Goal: Task Accomplishment & Management: Manage account settings

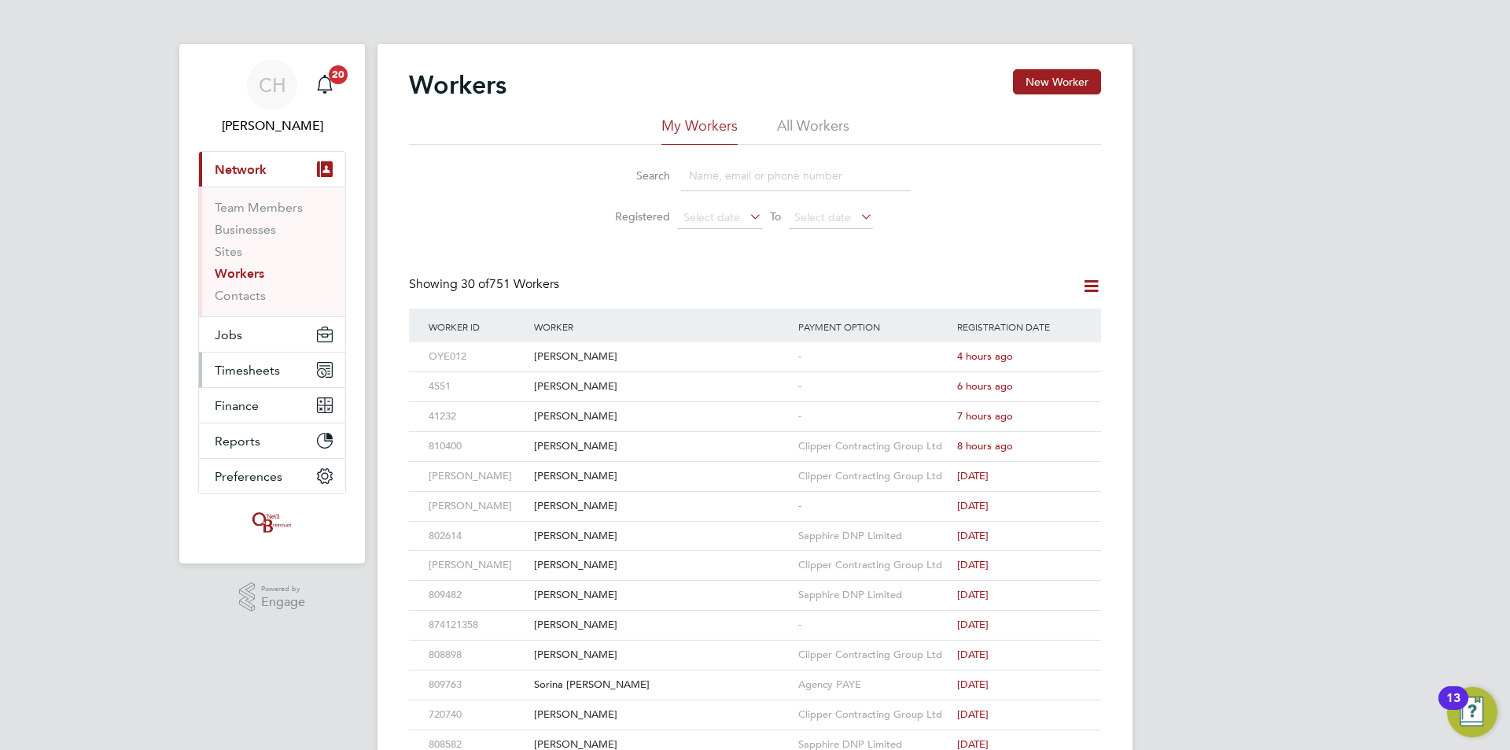
click at [284, 366] on button "Timesheets" at bounding box center [272, 369] width 146 height 35
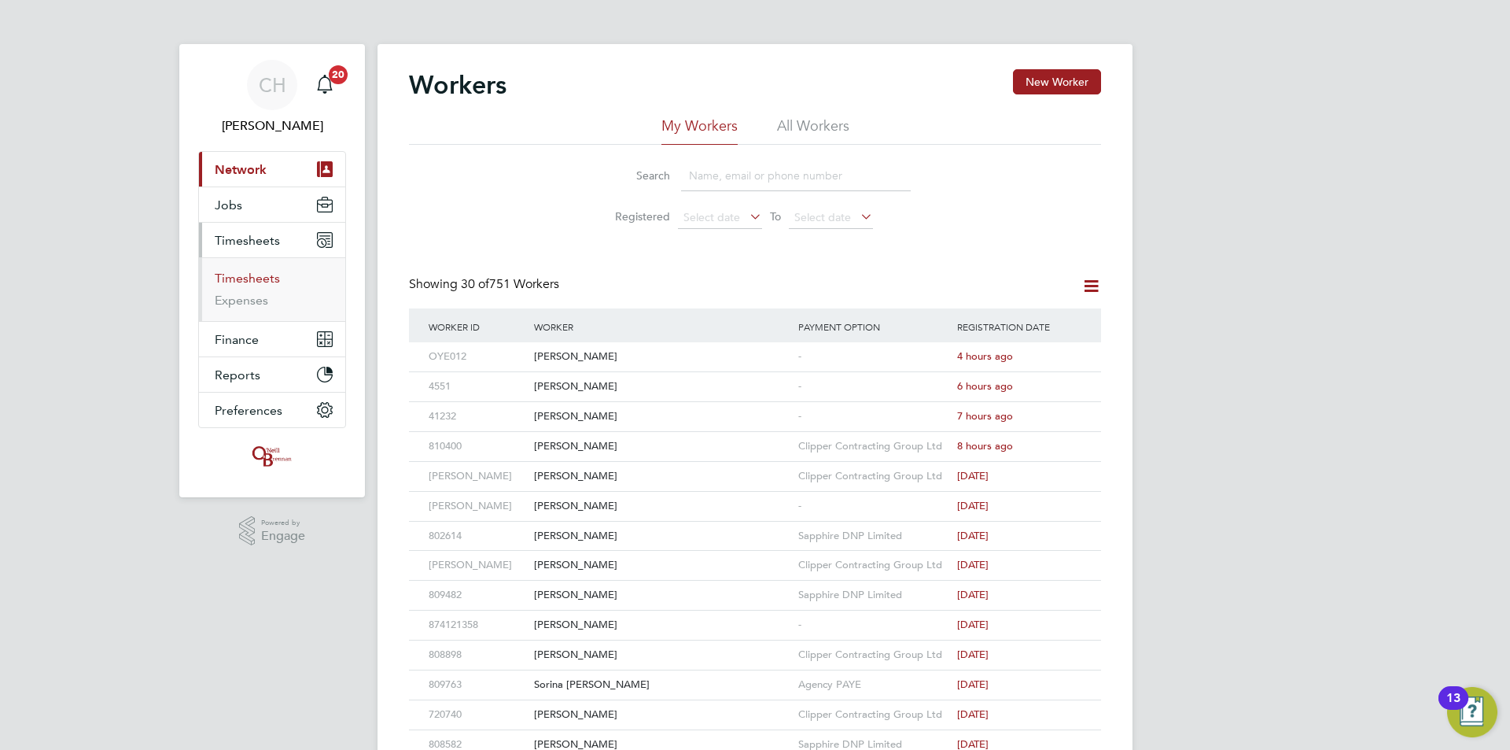
click at [240, 276] on link "Timesheets" at bounding box center [247, 278] width 65 height 15
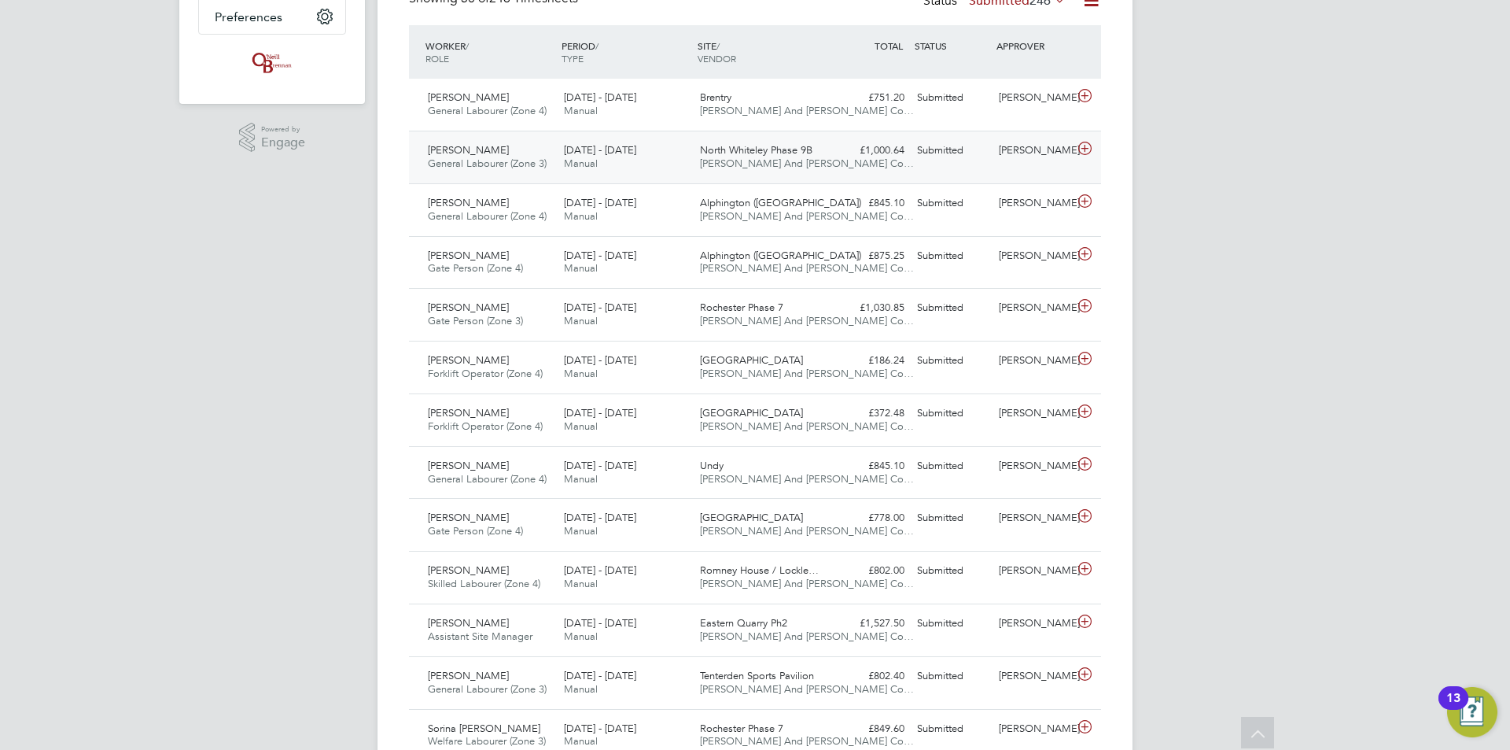
click at [732, 155] on span "North Whiteley Phase 9B" at bounding box center [756, 149] width 112 height 13
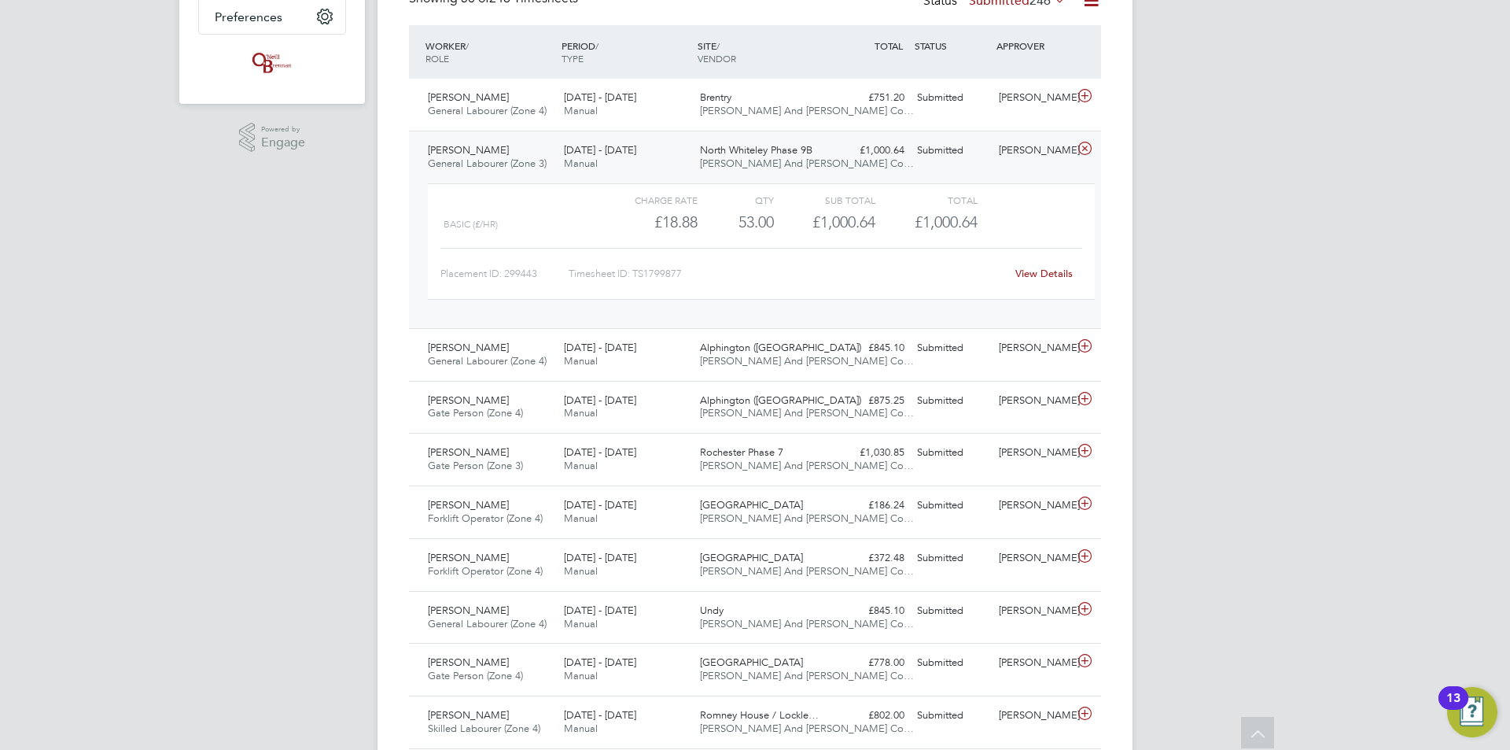
click at [1027, 276] on link "View Details" at bounding box center [1044, 273] width 57 height 13
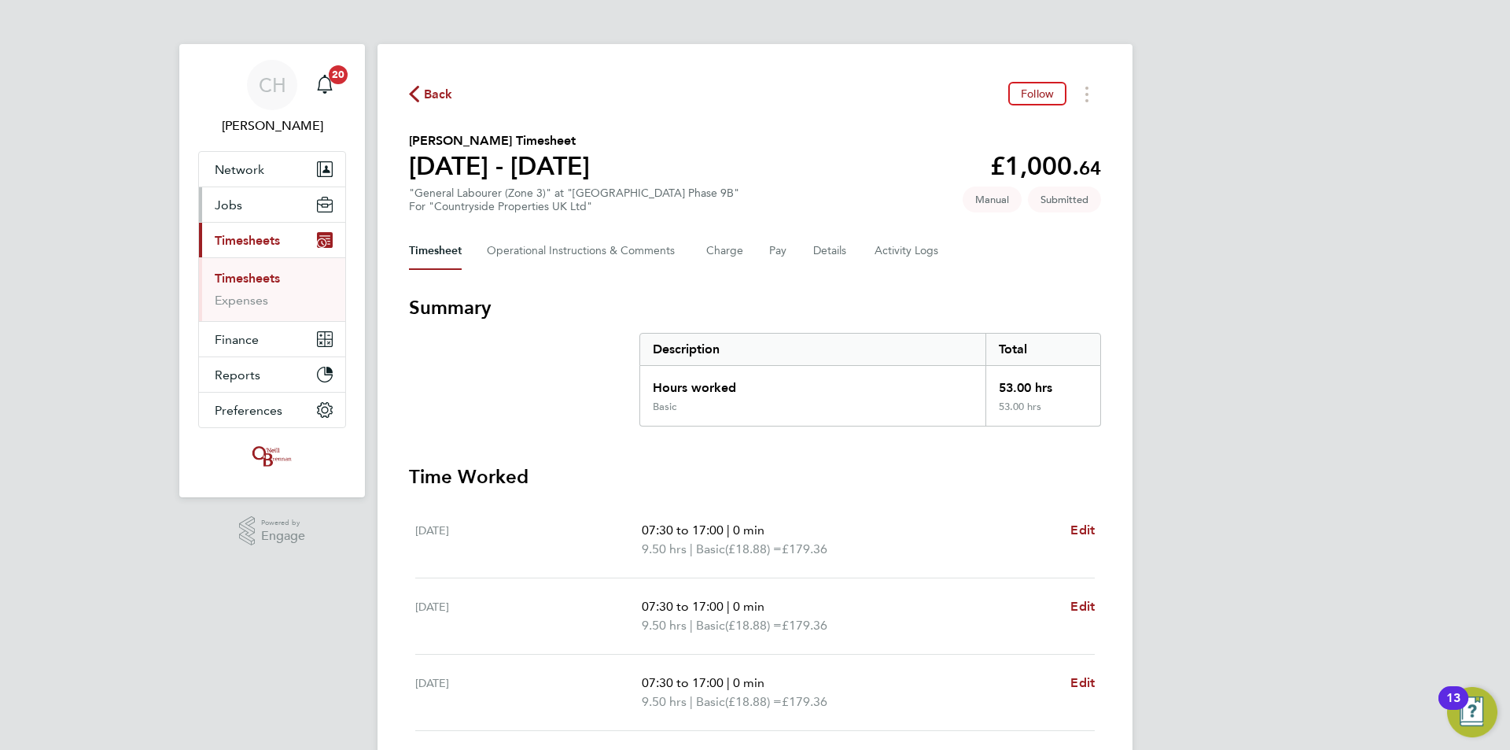
click at [266, 197] on button "Jobs" at bounding box center [272, 204] width 146 height 35
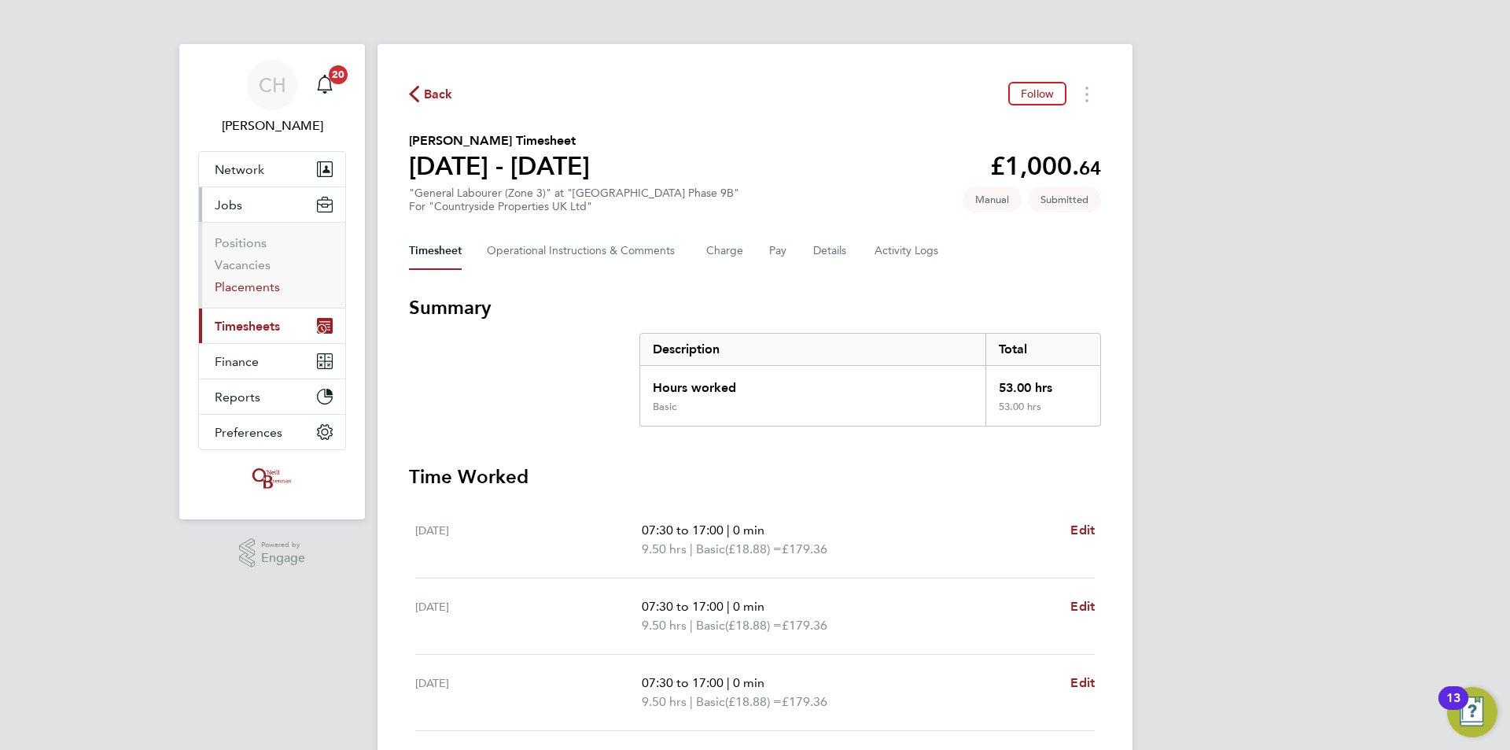
click at [266, 280] on link "Placements" at bounding box center [247, 286] width 65 height 15
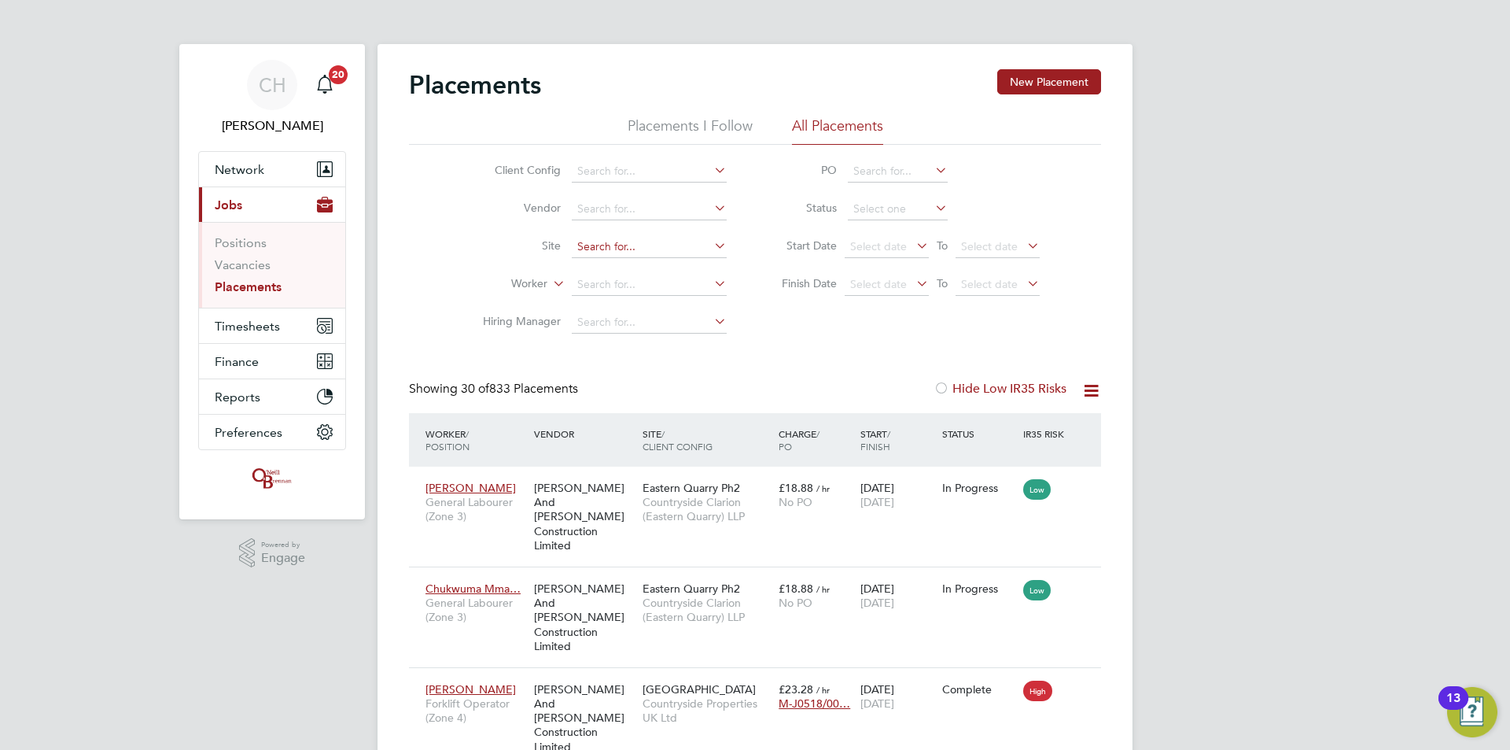
click at [659, 244] on input at bounding box center [649, 247] width 155 height 22
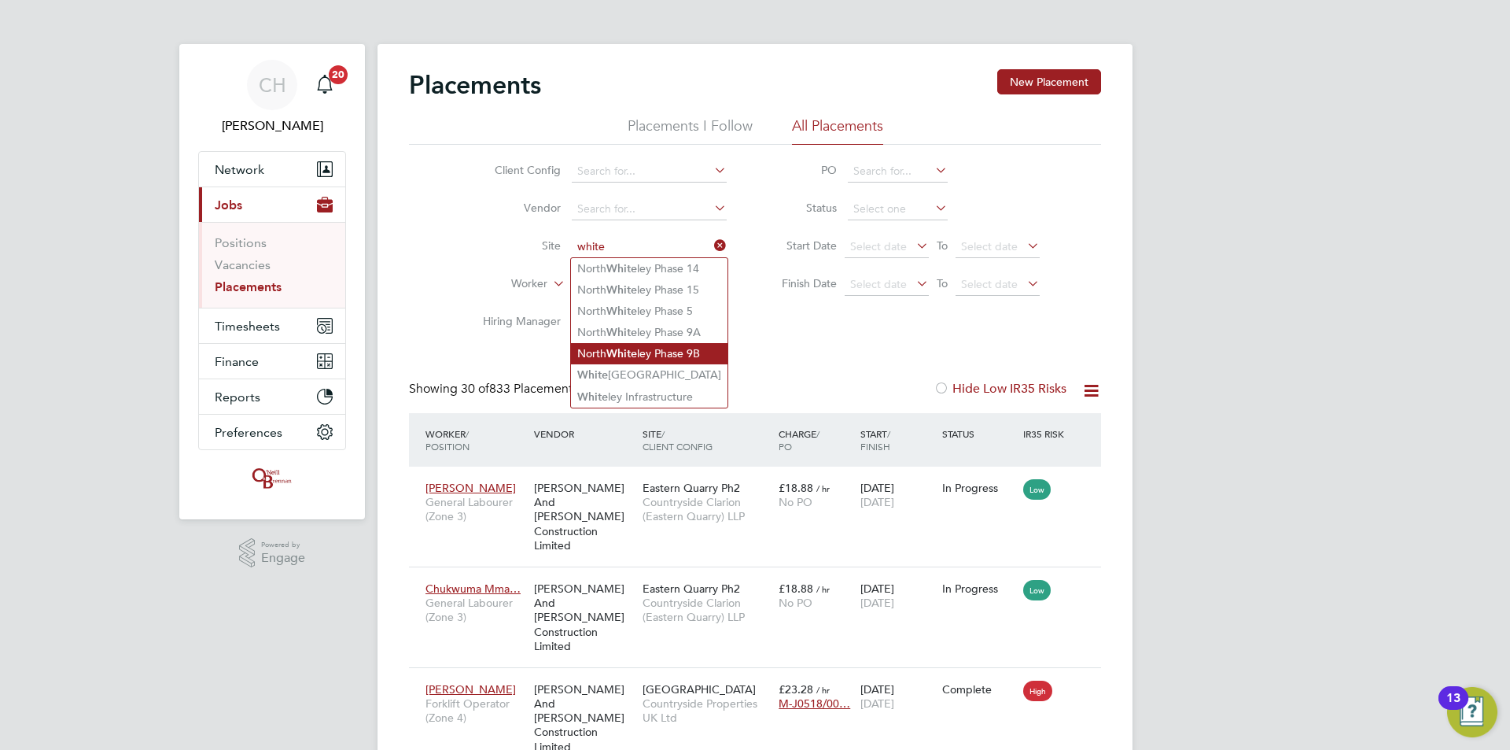
click at [663, 345] on li "North White ley Phase 9B" at bounding box center [649, 353] width 157 height 21
type input "North Whiteley Phase 9B"
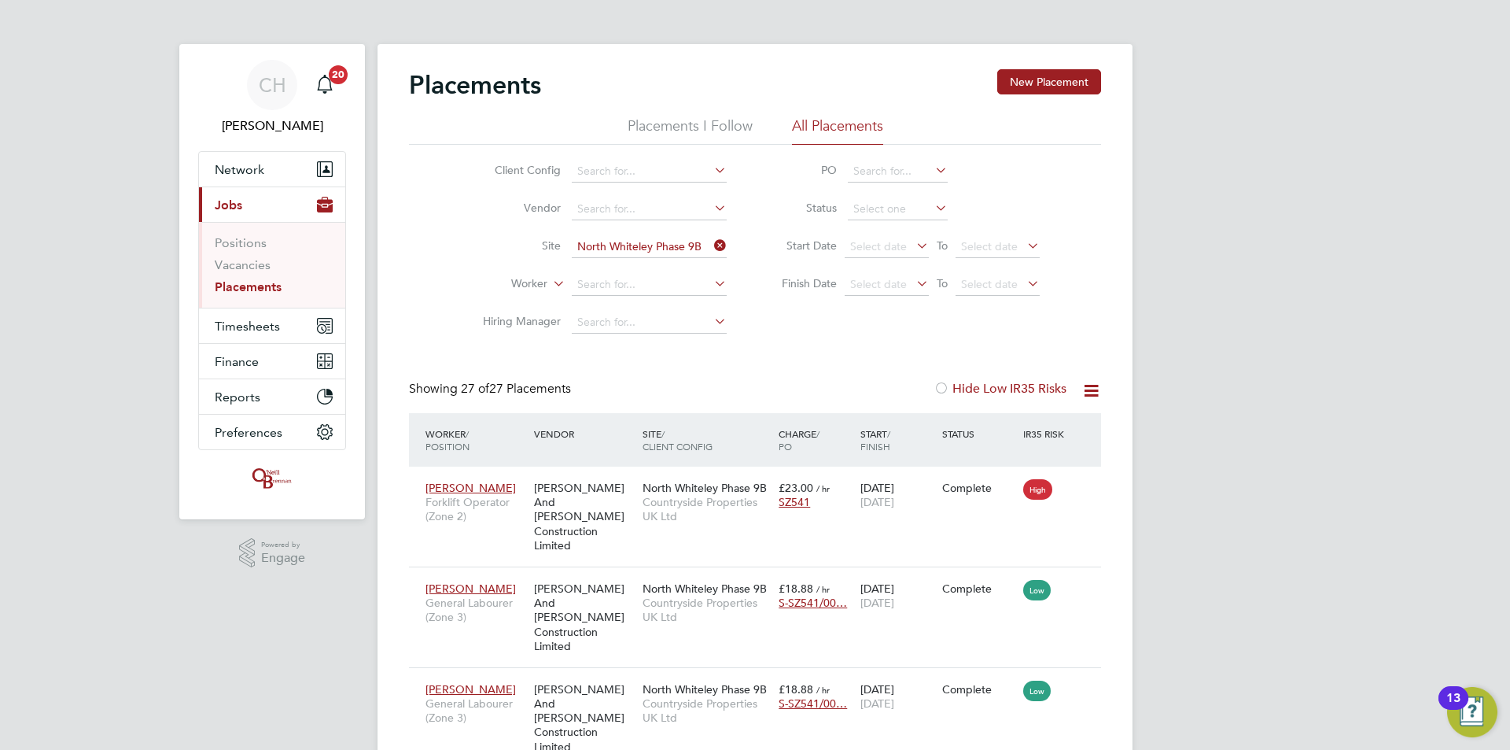
click at [1093, 385] on icon at bounding box center [1092, 391] width 20 height 20
click at [1060, 428] on li "Download Placements Report" at bounding box center [1015, 428] width 168 height 22
click at [901, 204] on input at bounding box center [898, 209] width 100 height 22
click at [898, 289] on li "In Progress" at bounding box center [897, 292] width 101 height 20
type input "In Progress"
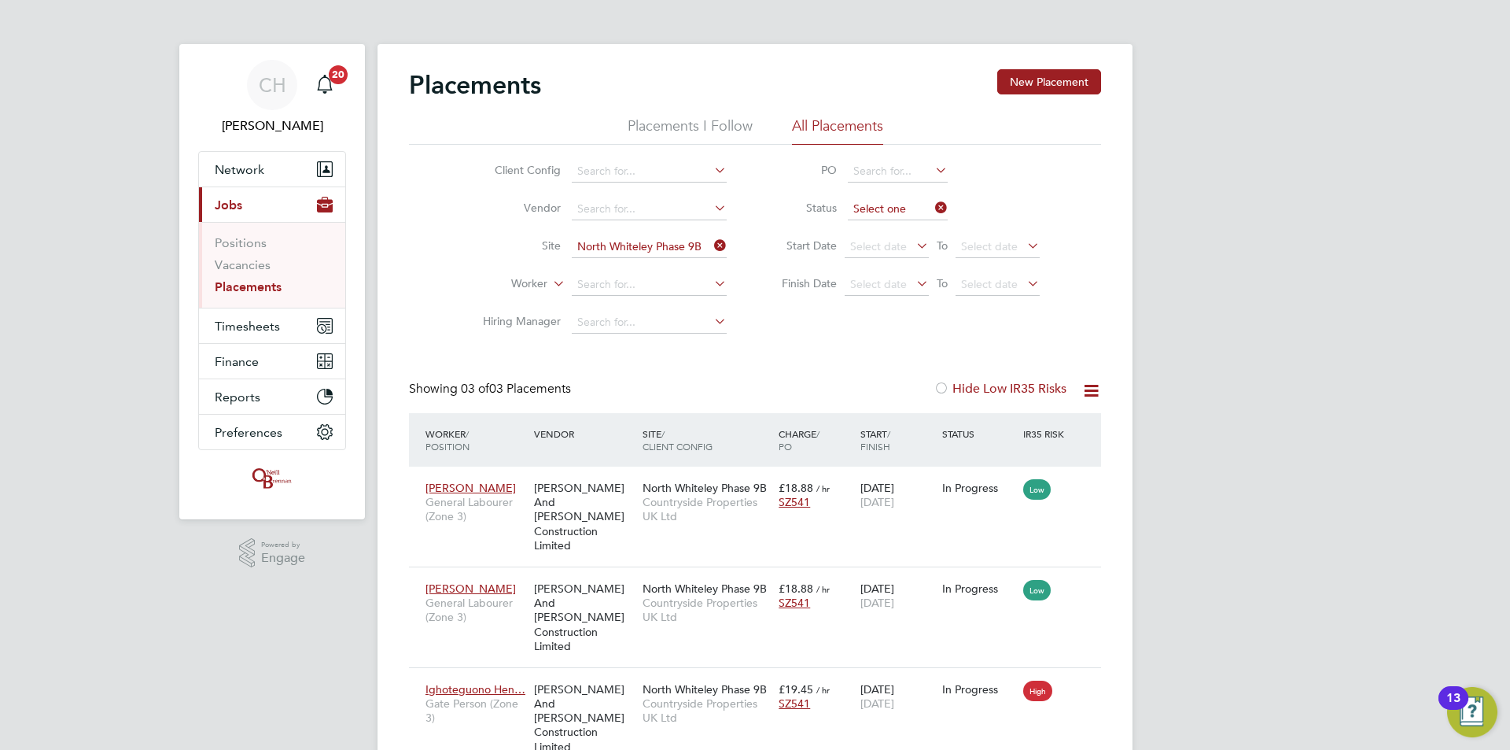
click at [887, 157] on ul "PO Status Start Date Select date To Select date Finish Date Select date To Sele…" at bounding box center [903, 228] width 313 height 151
click at [658, 279] on input at bounding box center [649, 285] width 155 height 22
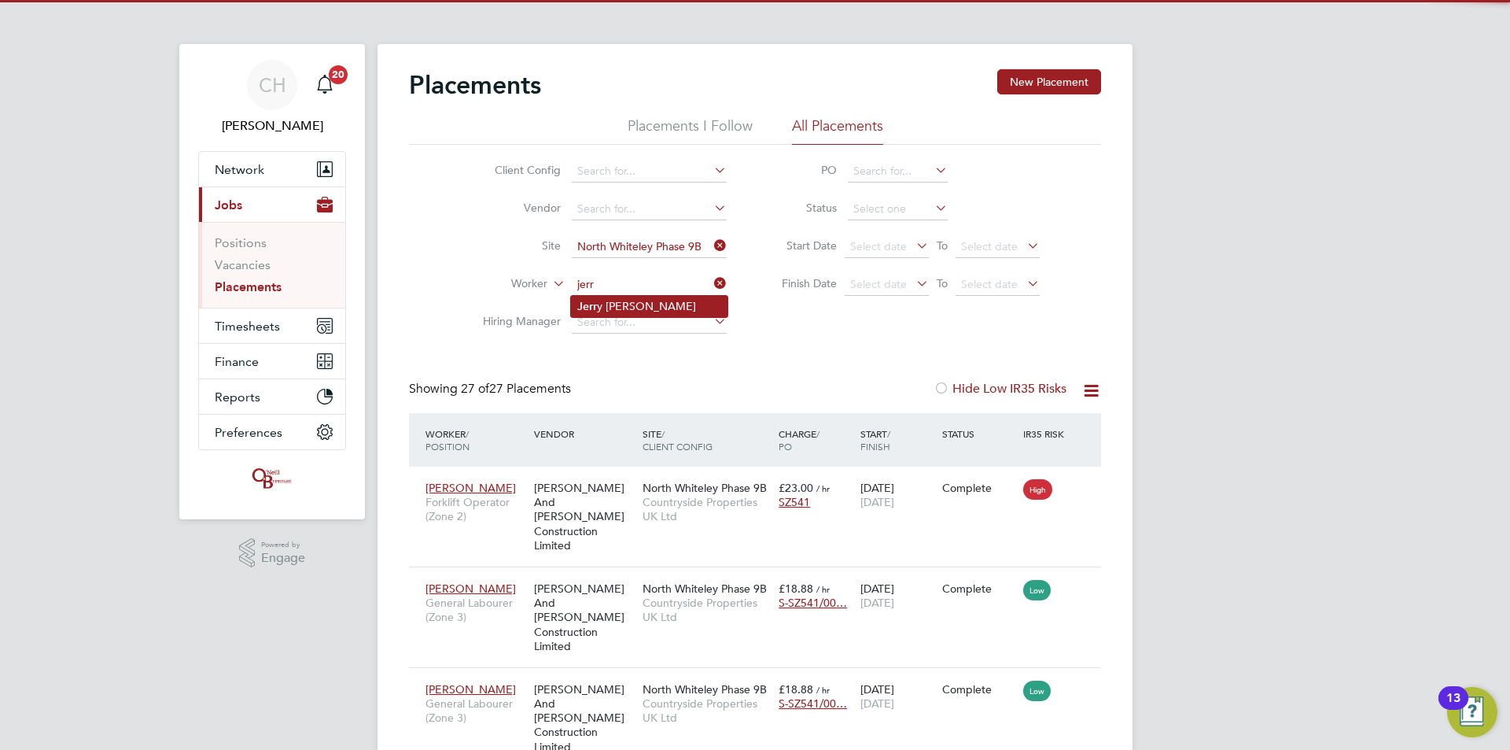
click at [658, 298] on li "Jerr y Ekene Ani" at bounding box center [649, 306] width 157 height 21
type input "Jerry Ekene Ani"
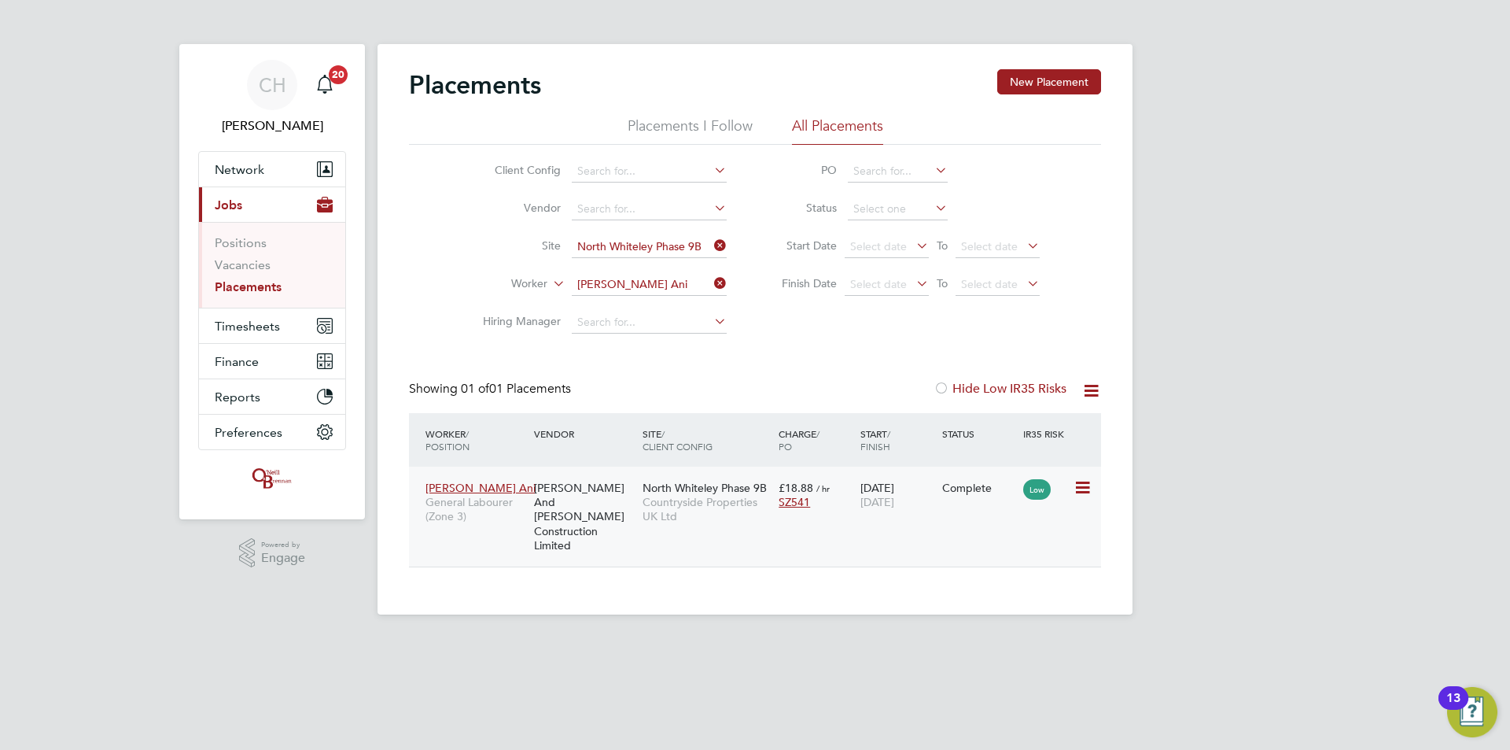
click at [598, 496] on div "[PERSON_NAME] And [PERSON_NAME] Construction Limited" at bounding box center [584, 516] width 109 height 87
click at [711, 286] on icon at bounding box center [711, 283] width 0 height 22
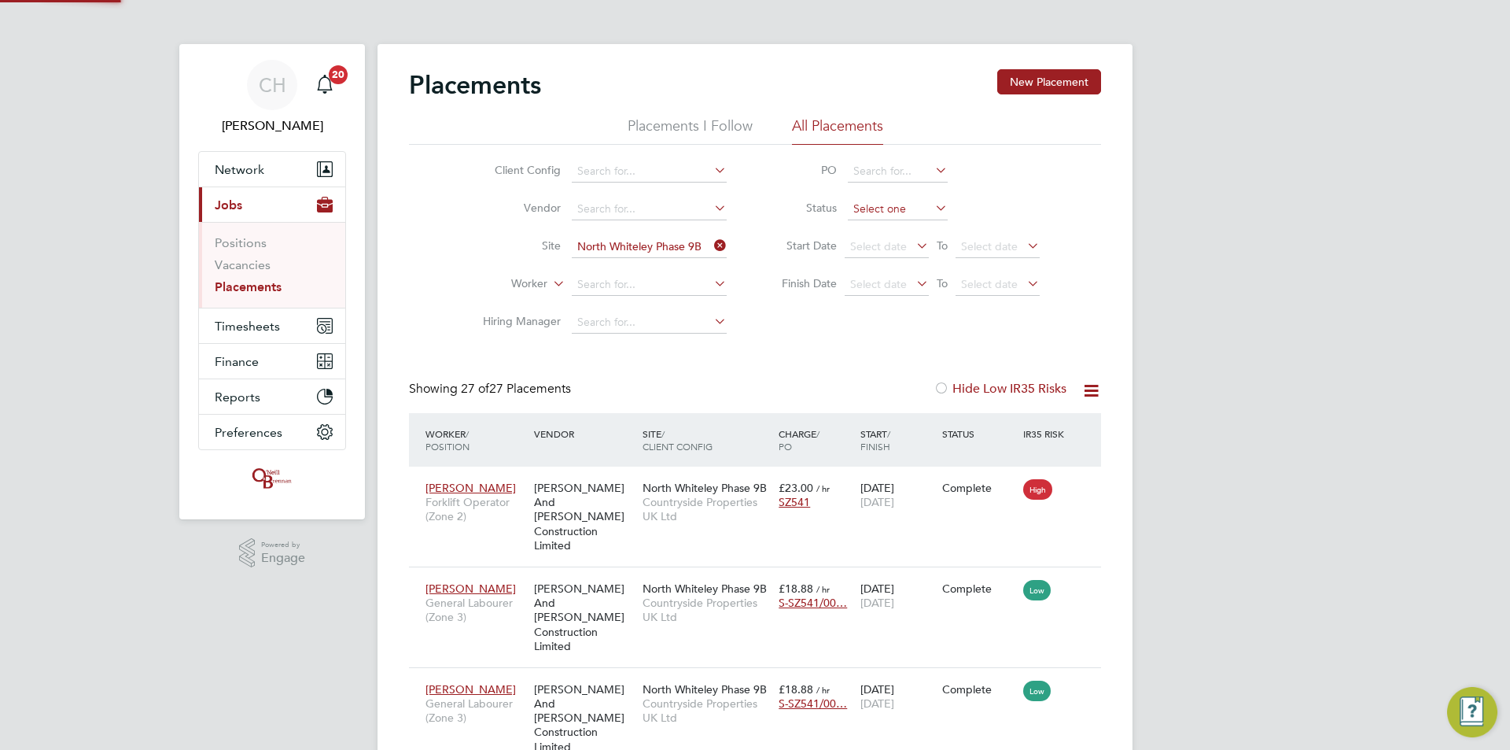
scroll to position [59, 137]
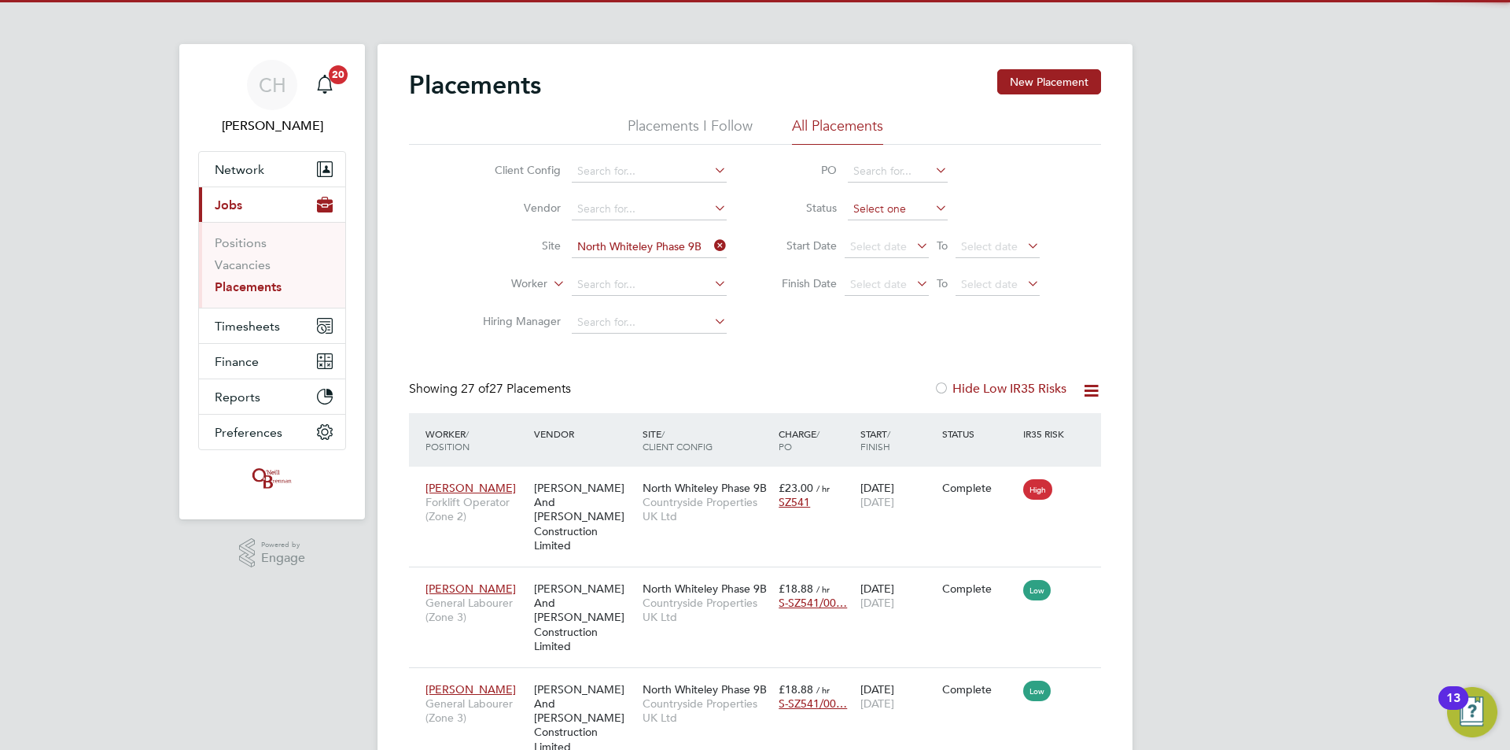
click at [887, 205] on input at bounding box center [898, 209] width 100 height 22
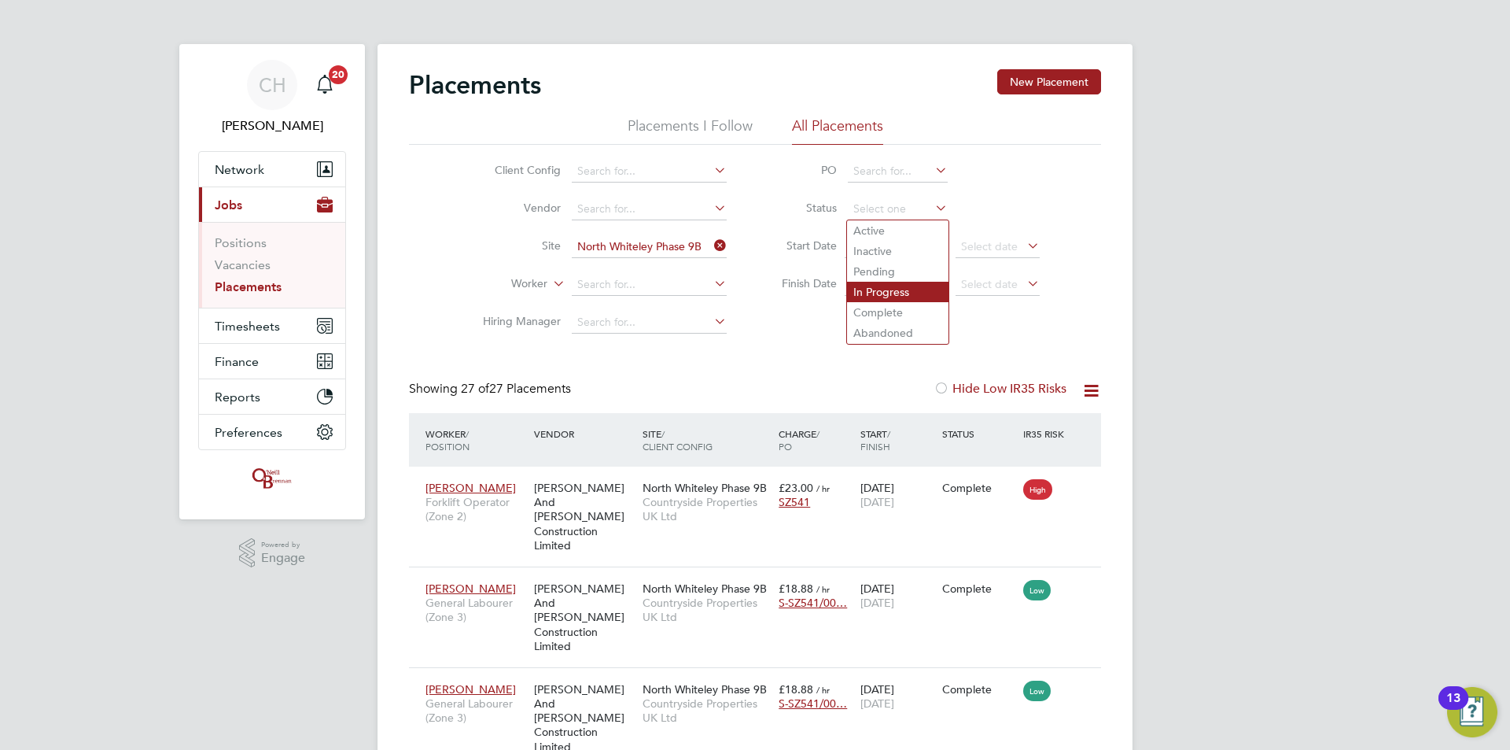
click at [889, 290] on li "In Progress" at bounding box center [897, 292] width 101 height 20
type input "In Progress"
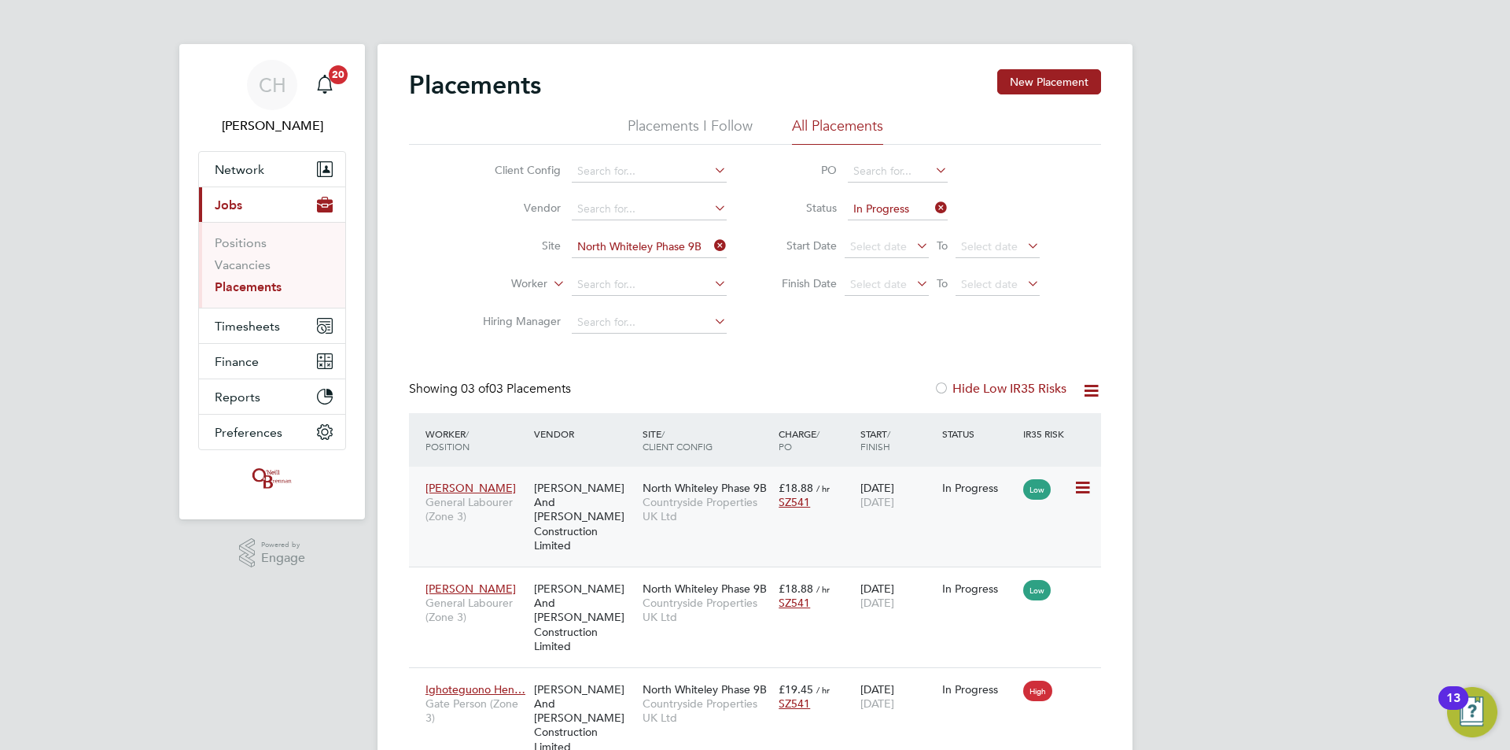
click at [684, 499] on span "Countryside Properties UK Ltd" at bounding box center [707, 509] width 128 height 28
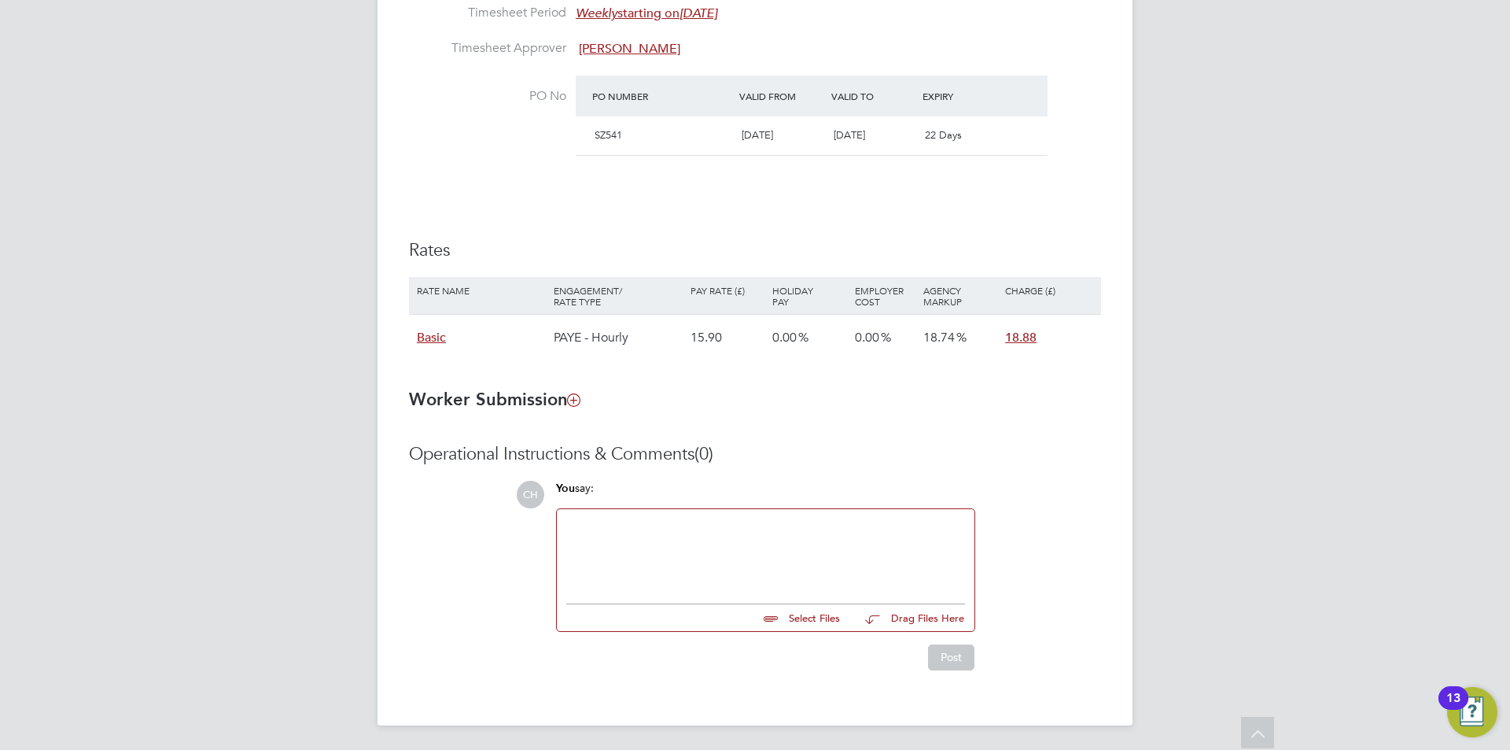
click at [608, 521] on div at bounding box center [765, 552] width 399 height 68
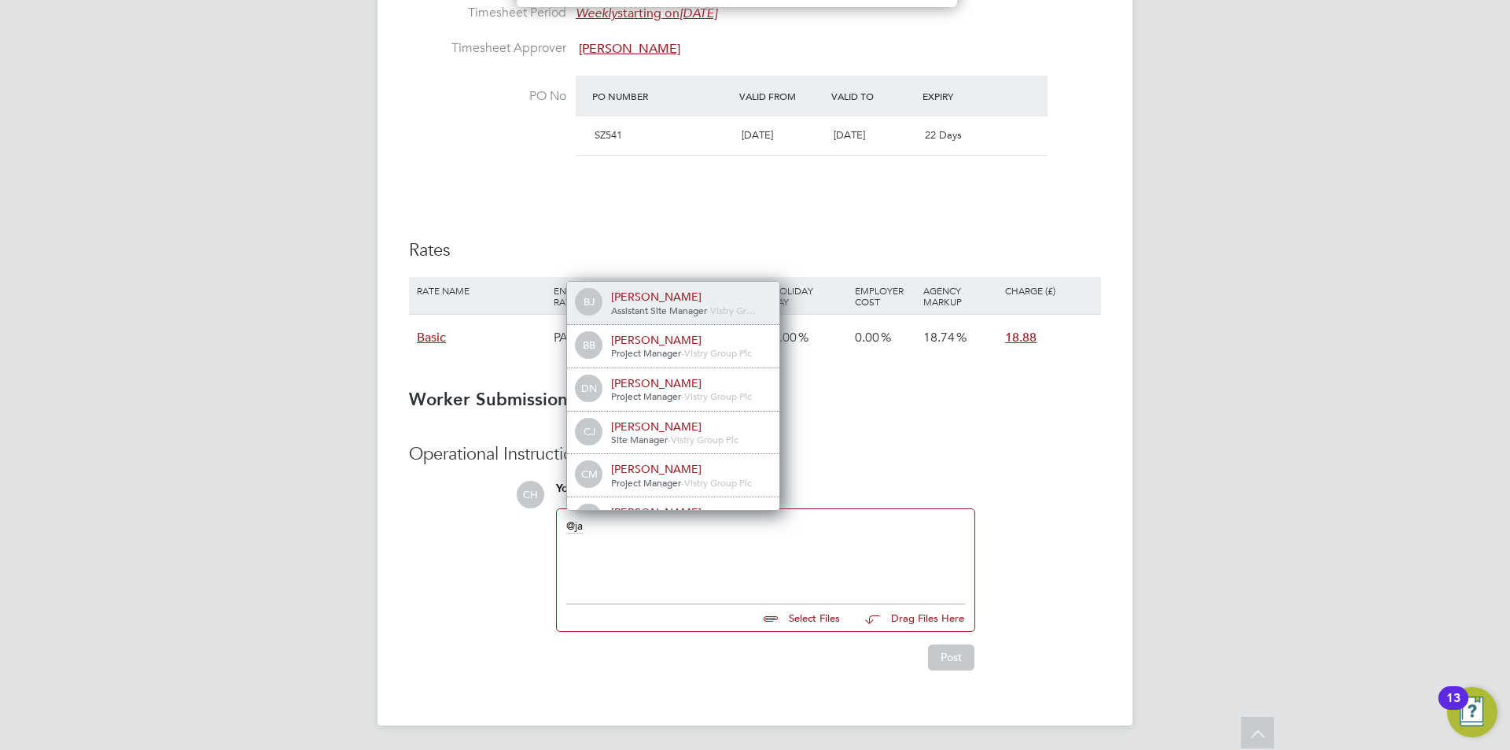
click at [601, 522] on div "ja" at bounding box center [765, 552] width 399 height 68
click at [686, 304] on span "Trainee Quantity Surveyor" at bounding box center [666, 310] width 110 height 13
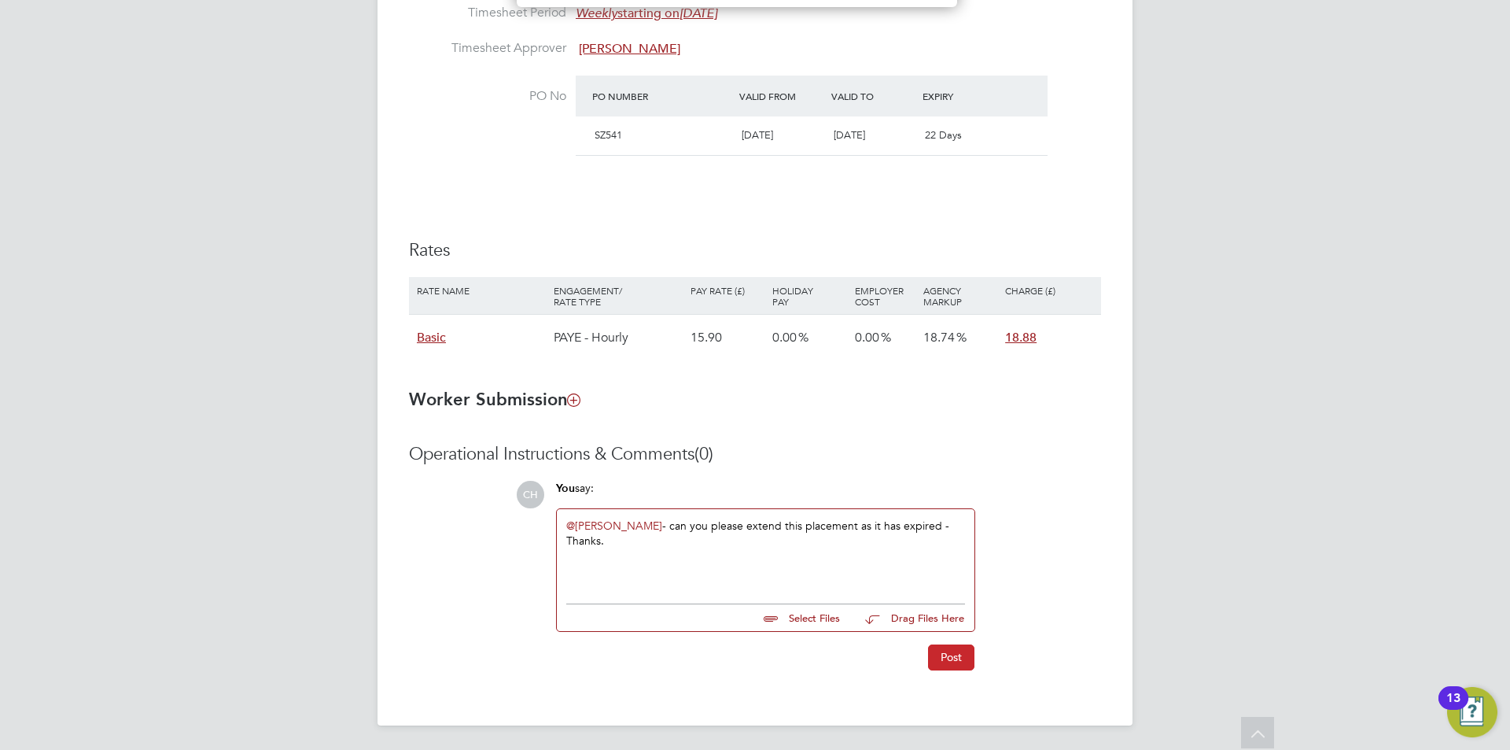
click at [953, 661] on button "Post" at bounding box center [951, 656] width 46 height 25
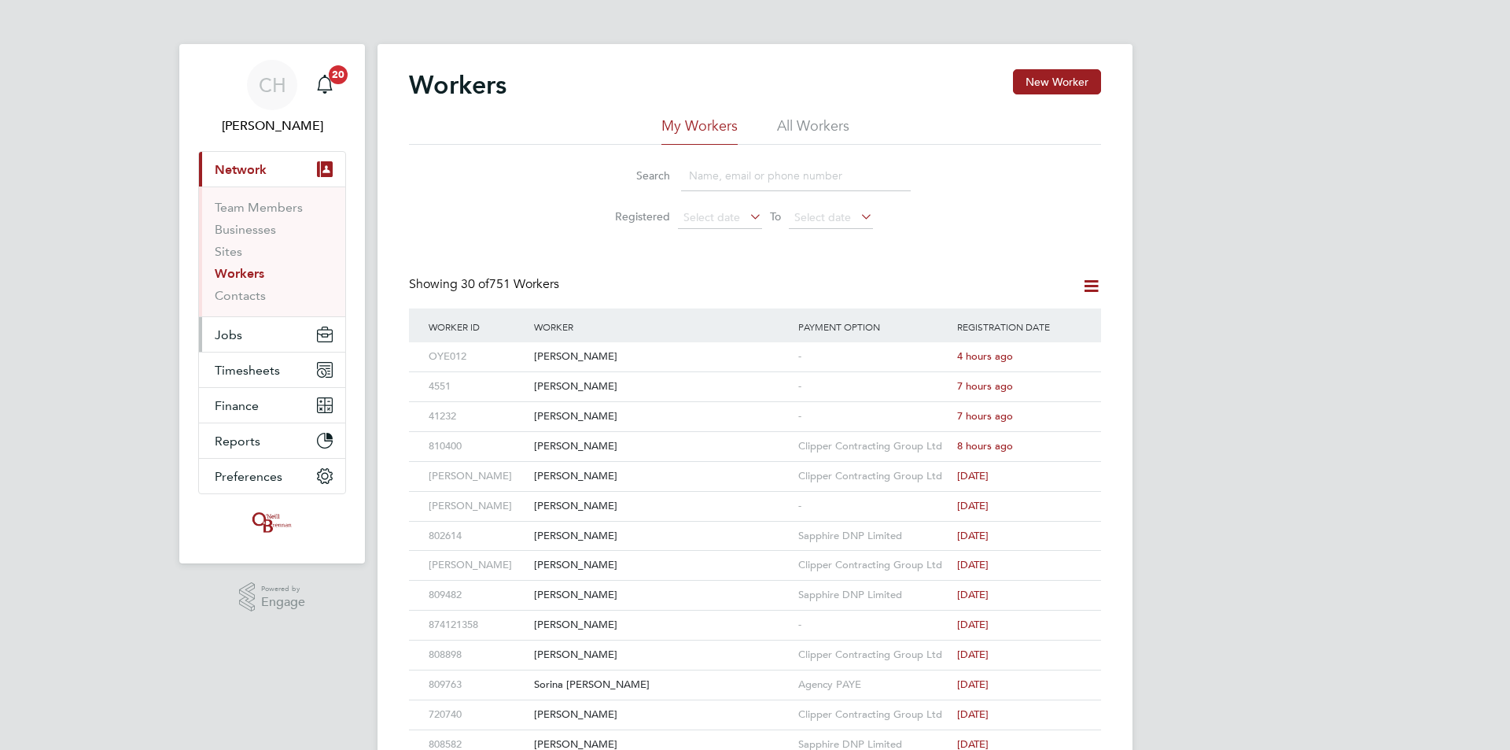
click at [276, 329] on button "Jobs" at bounding box center [272, 334] width 146 height 35
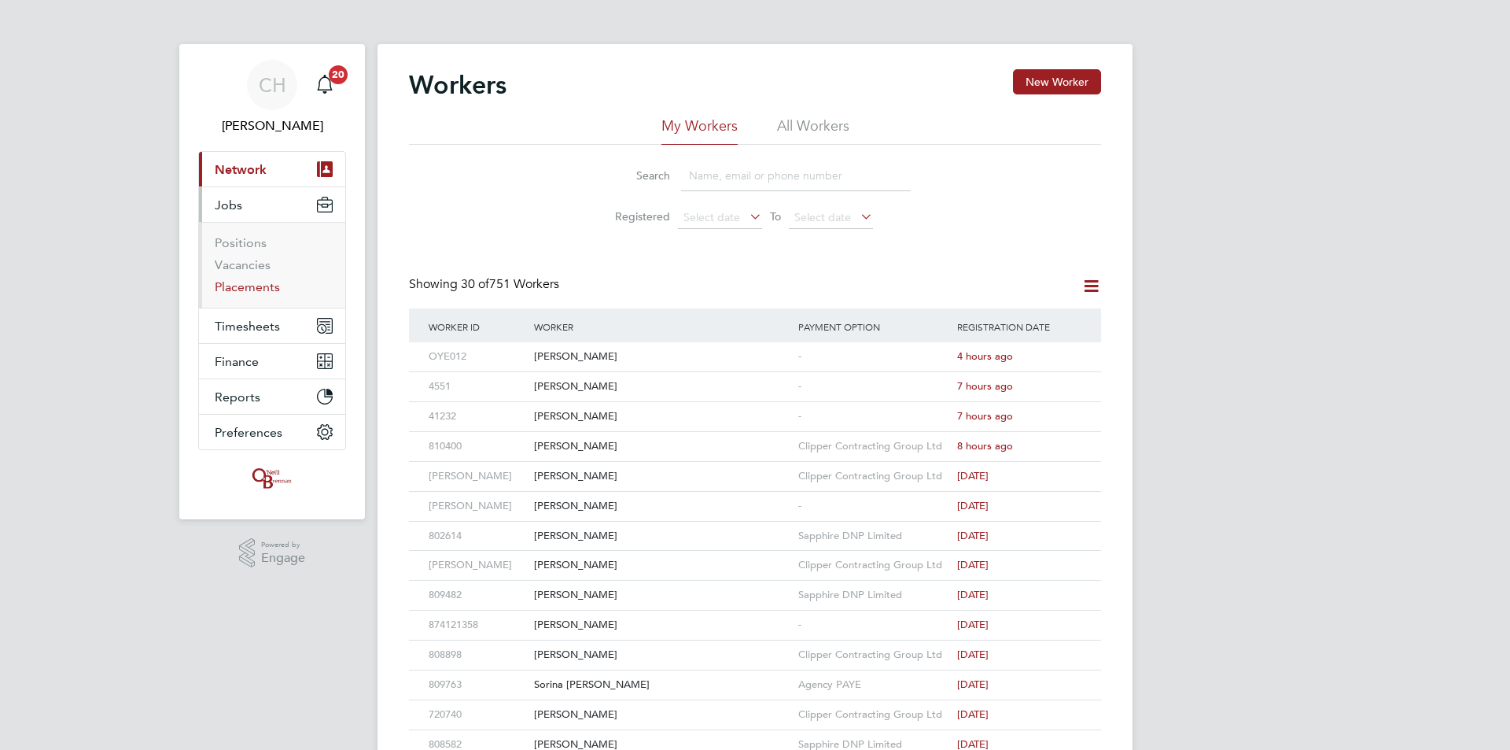
click at [245, 281] on link "Placements" at bounding box center [247, 286] width 65 height 15
